Goal: Task Accomplishment & Management: Manage account settings

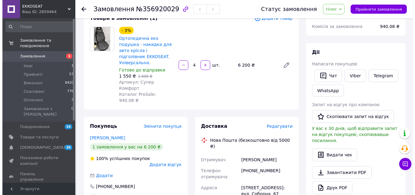
scroll to position [7, 0]
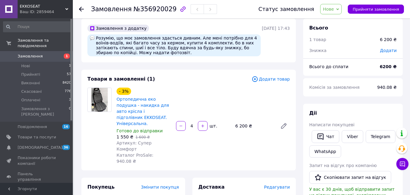
click at [276, 81] on span "Додати товар" at bounding box center [271, 79] width 38 height 7
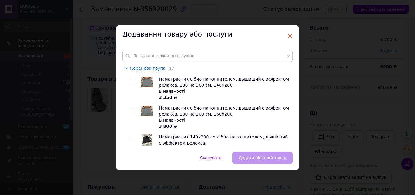
click at [290, 36] on span "×" at bounding box center [289, 36] width 5 height 10
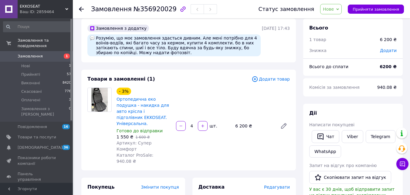
click at [286, 79] on span "Додати товар" at bounding box center [271, 79] width 38 height 7
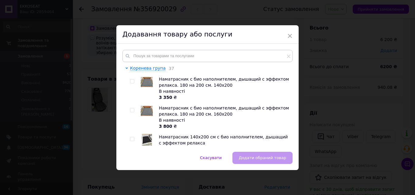
click at [291, 35] on div "Додавання товару або послуги" at bounding box center [207, 34] width 182 height 19
click at [287, 35] on span "×" at bounding box center [289, 36] width 5 height 10
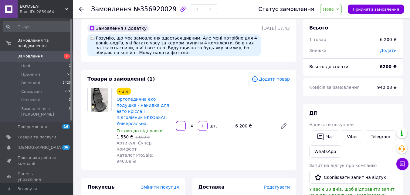
click at [277, 76] on span "Додати товар" at bounding box center [271, 79] width 38 height 7
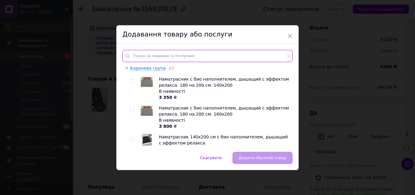
click at [235, 59] on input "text" at bounding box center [207, 56] width 170 height 12
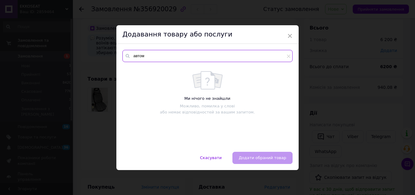
type input "автомо"
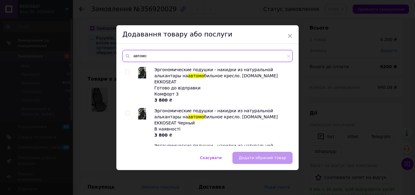
scroll to position [340, 0]
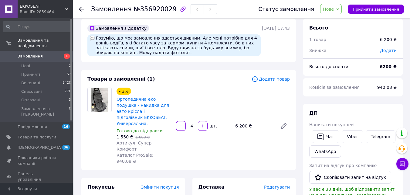
click at [281, 80] on span "Додати товар" at bounding box center [271, 79] width 38 height 7
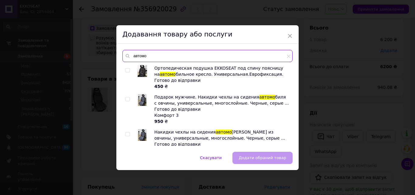
click at [220, 56] on input "автомо" at bounding box center [207, 56] width 170 height 12
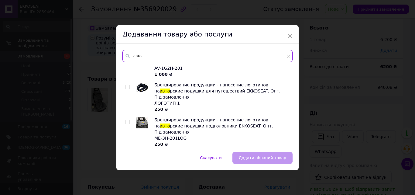
scroll to position [0, 0]
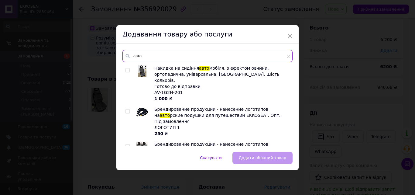
click at [207, 56] on input "авто" at bounding box center [207, 56] width 170 height 12
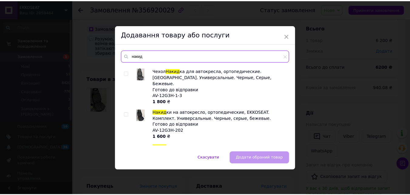
scroll to position [273, 0]
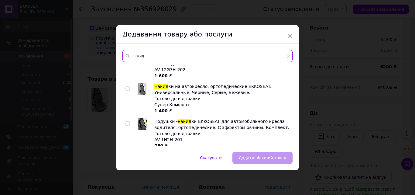
type input "накид"
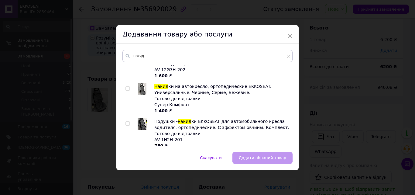
click at [127, 86] on input "checkbox" at bounding box center [127, 88] width 4 height 4
checkbox input "true"
click at [268, 156] on span "Додати обраний товар" at bounding box center [262, 157] width 47 height 5
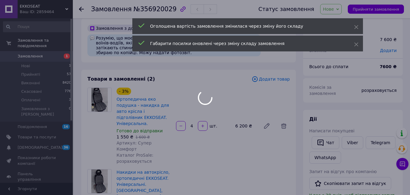
click at [203, 177] on div at bounding box center [205, 97] width 410 height 195
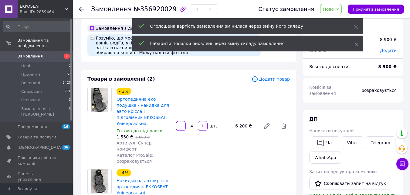
scroll to position [68, 0]
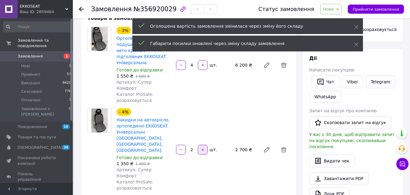
click at [203, 144] on button "button" at bounding box center [203, 149] width 10 height 10
click at [205, 144] on button "button" at bounding box center [203, 149] width 10 height 10
type input "4"
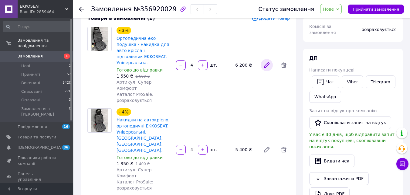
click at [267, 63] on icon at bounding box center [266, 65] width 5 height 5
click at [285, 143] on span at bounding box center [284, 149] width 12 height 12
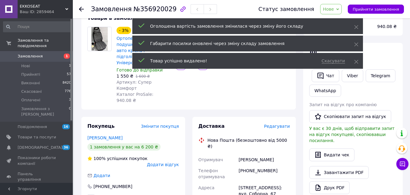
scroll to position [7, 0]
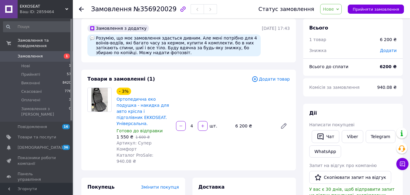
scroll to position [12, 0]
click at [201, 124] on icon "button" at bounding box center [203, 126] width 4 height 4
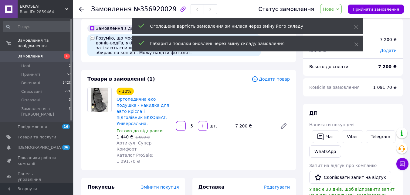
scroll to position [47, 0]
click at [182, 124] on icon "button" at bounding box center [181, 126] width 4 height 4
type input "4"
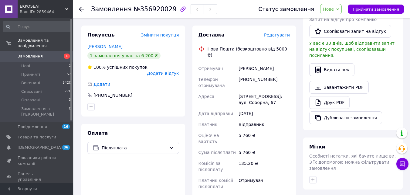
scroll to position [189, 0]
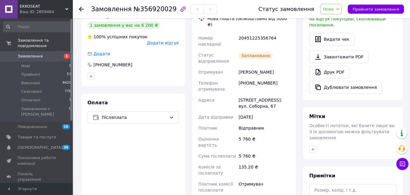
scroll to position [128, 0]
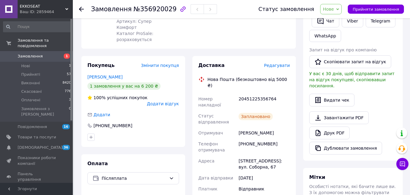
click at [258, 93] on div "20451225356764" at bounding box center [264, 101] width 54 height 17
copy div "20451225356764"
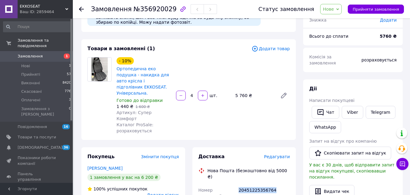
scroll to position [159, 0]
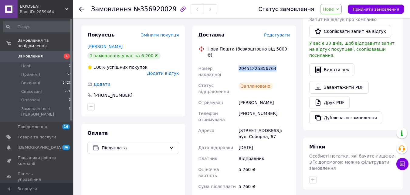
copy div "20451225356764"
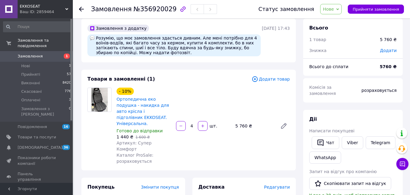
scroll to position [128, 0]
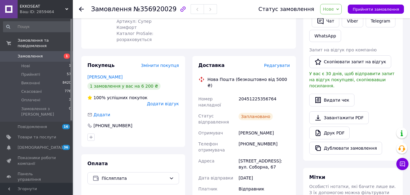
click at [284, 63] on span "Редагувати" at bounding box center [277, 65] width 26 height 5
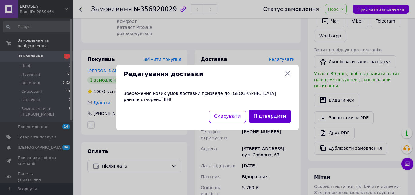
click at [280, 111] on button "Підтвердити" at bounding box center [269, 116] width 43 height 13
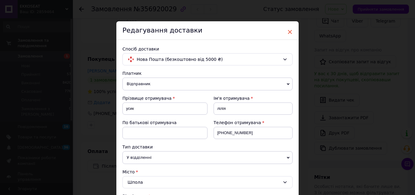
click at [291, 31] on span "×" at bounding box center [289, 32] width 5 height 10
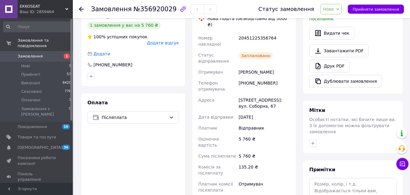
scroll to position [68, 0]
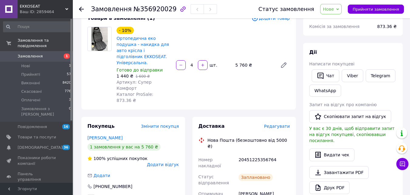
click at [278, 124] on span "Редагувати" at bounding box center [277, 126] width 26 height 5
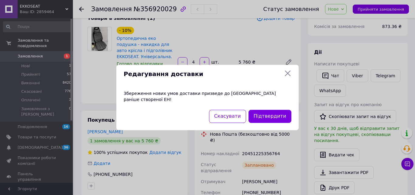
click at [288, 77] on icon at bounding box center [287, 72] width 7 height 7
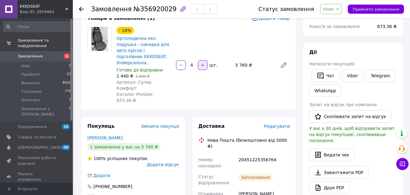
click at [202, 63] on icon "button" at bounding box center [203, 65] width 4 height 4
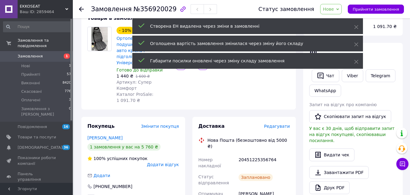
scroll to position [7, 0]
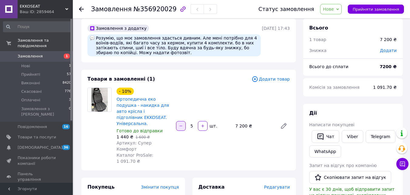
click at [185, 121] on button "button" at bounding box center [181, 126] width 10 height 10
type input "4"
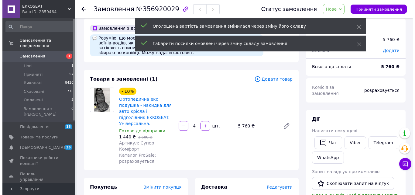
scroll to position [182, 0]
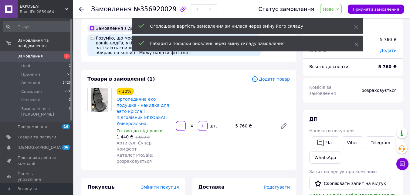
click at [283, 184] on span "Редагувати" at bounding box center [277, 186] width 26 height 5
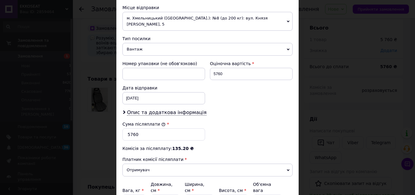
scroll to position [275, 0]
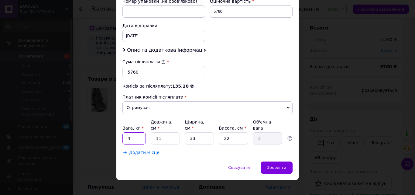
click at [138, 134] on input "4" at bounding box center [133, 138] width 23 height 12
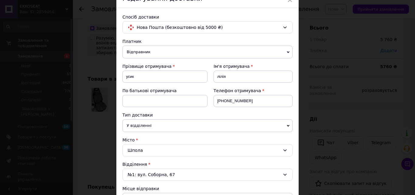
scroll to position [0, 0]
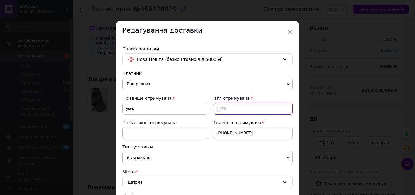
click at [218, 108] on input "лілія" at bounding box center [252, 108] width 79 height 12
type input "Лілія"
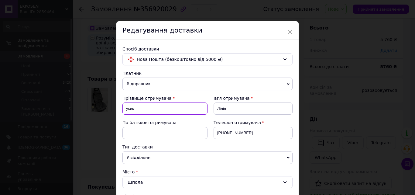
drag, startPoint x: 127, startPoint y: 109, endPoint x: 122, endPoint y: 109, distance: 5.2
click at [122, 109] on input "усик" at bounding box center [164, 108] width 85 height 12
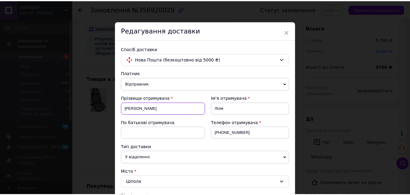
scroll to position [275, 0]
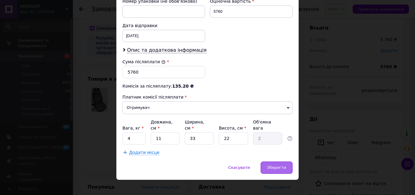
type input "[PERSON_NAME]"
click at [282, 165] on span "Зберегти" at bounding box center [276, 167] width 19 height 5
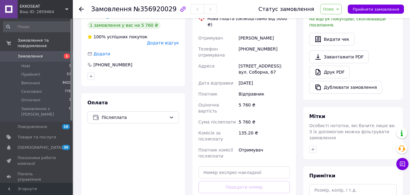
scroll to position [7, 0]
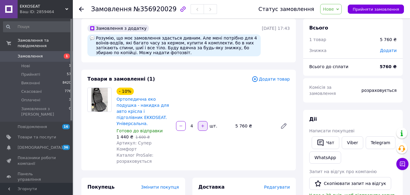
click at [205, 121] on button "button" at bounding box center [203, 126] width 10 height 10
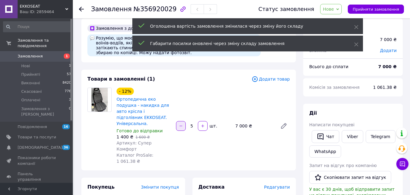
scroll to position [238, 0]
click at [182, 124] on icon "button" at bounding box center [181, 126] width 4 height 4
type input "4"
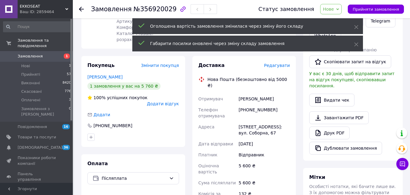
scroll to position [189, 0]
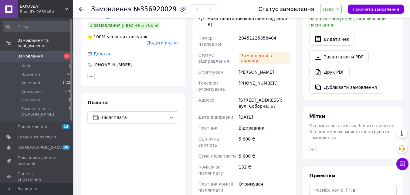
scroll to position [128, 0]
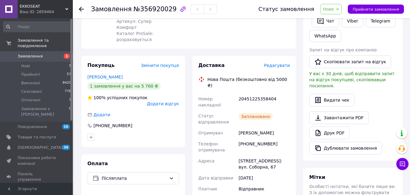
click at [254, 93] on div "20451225358404" at bounding box center [264, 101] width 54 height 17
copy div "20451225358404"
click at [334, 9] on span "Нове" at bounding box center [328, 9] width 11 height 5
click at [339, 23] on li "Прийнято" at bounding box center [334, 21] width 28 height 9
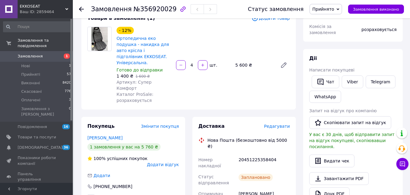
scroll to position [7, 0]
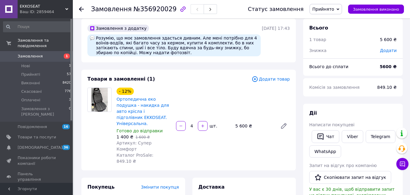
scroll to position [302, 0]
click at [34, 53] on span "Замовлення" at bounding box center [30, 55] width 25 height 5
